Goal: Find specific page/section: Find specific page/section

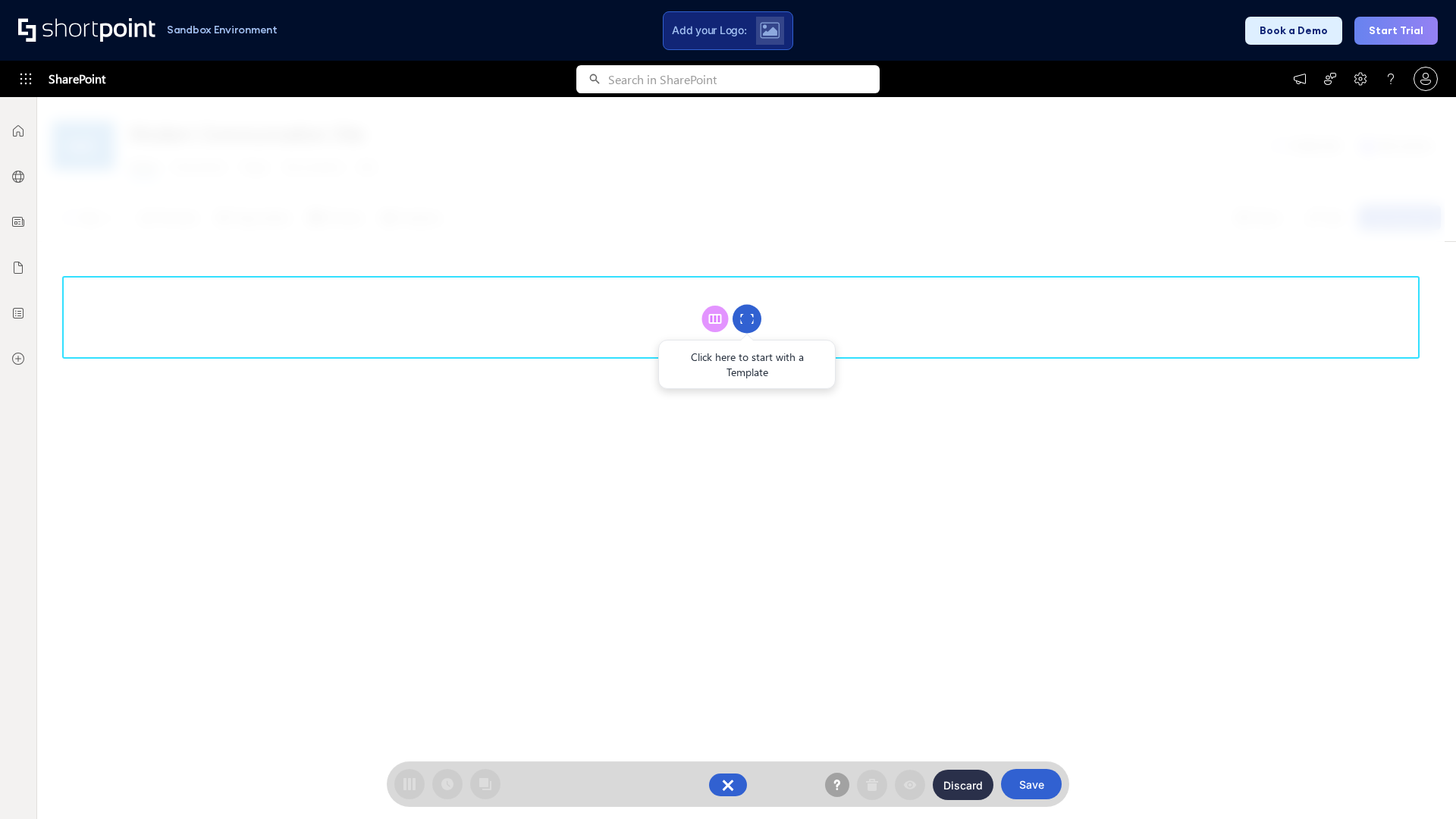
click at [747, 318] on circle at bounding box center [746, 319] width 29 height 29
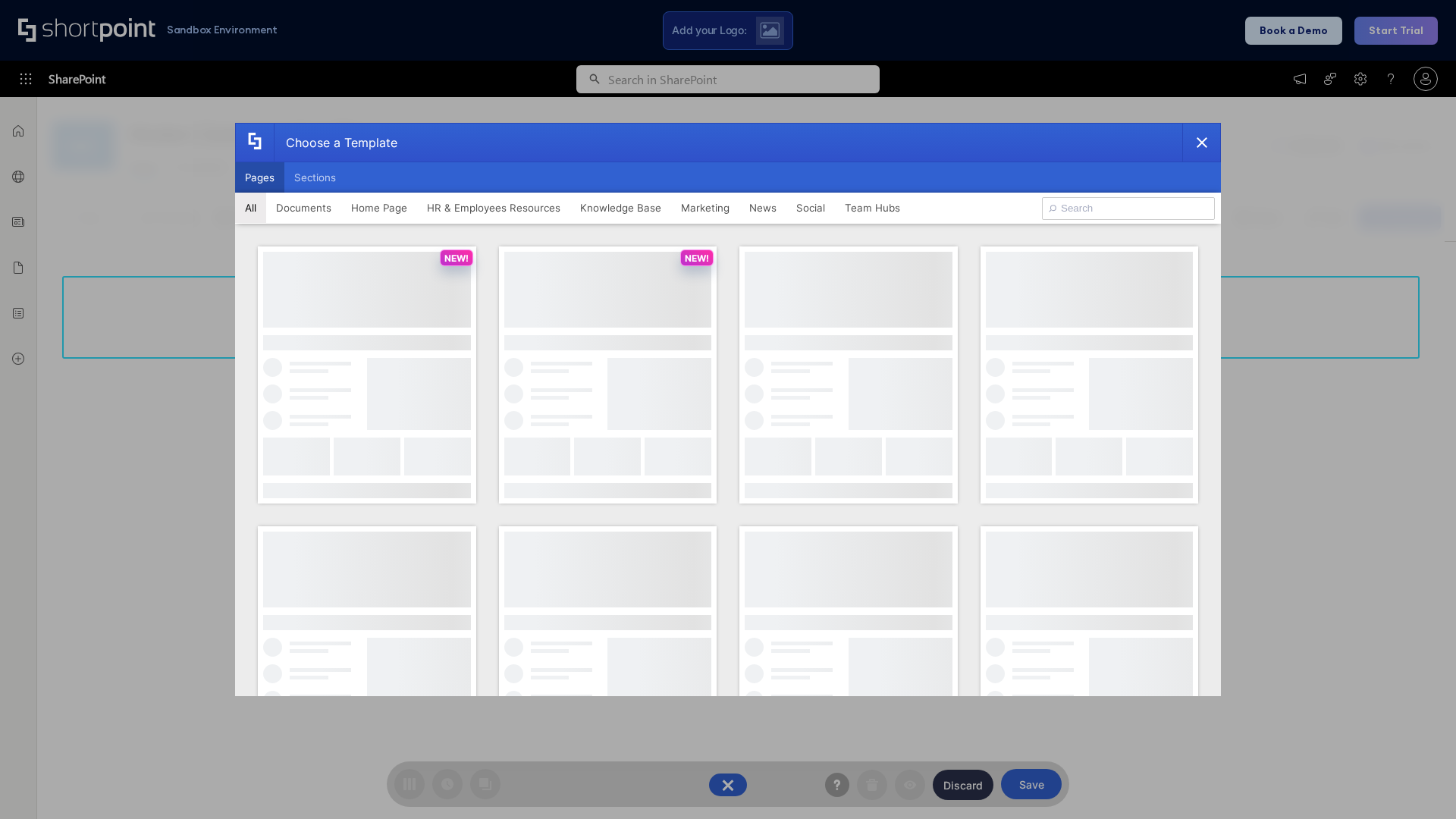
click at [259, 178] on button "Pages" at bounding box center [259, 177] width 49 height 30
type input "News Portal 3"
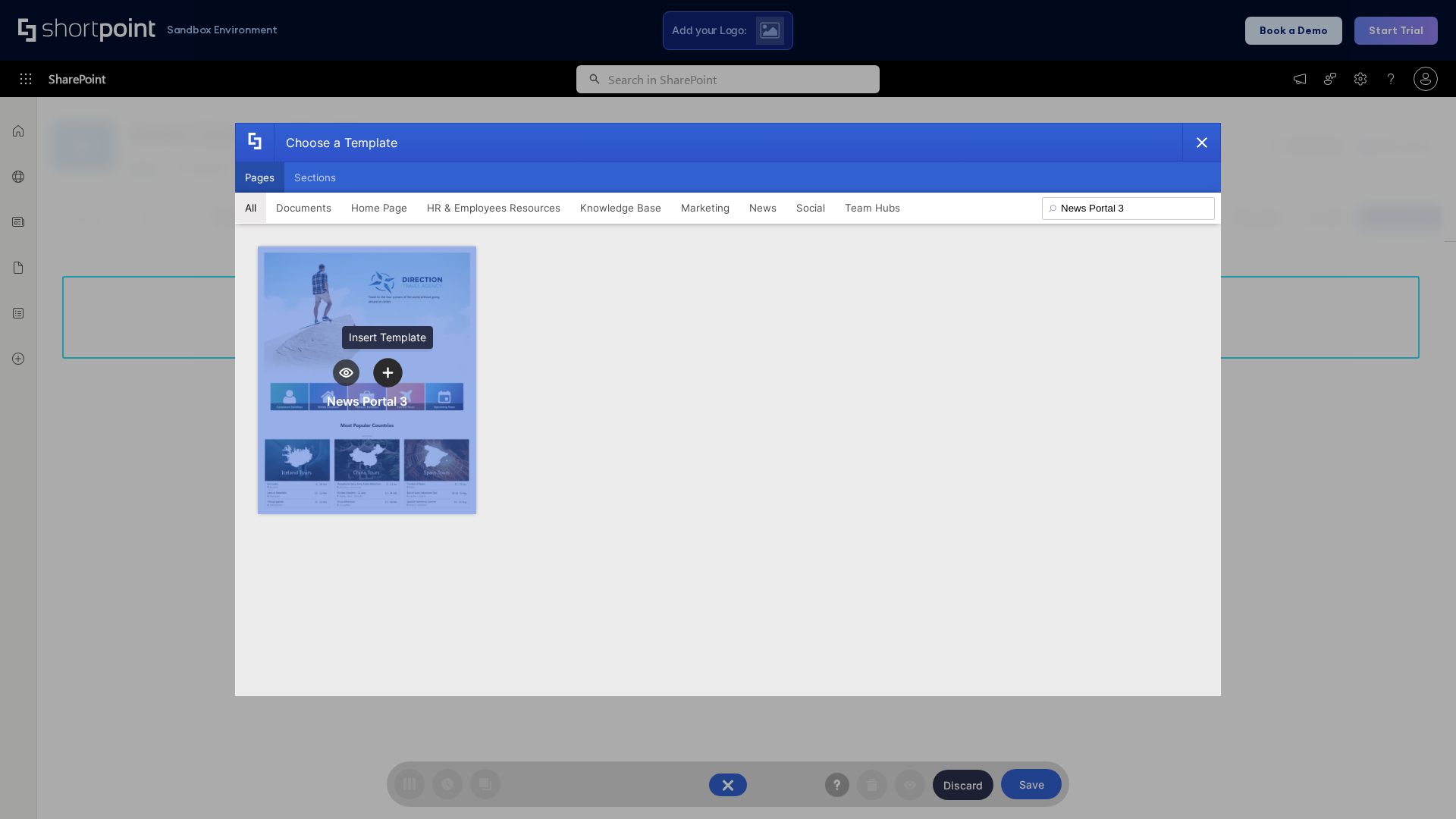
click at [387, 373] on icon "template selector" at bounding box center [387, 372] width 10 height 10
